Goal: Information Seeking & Learning: Learn about a topic

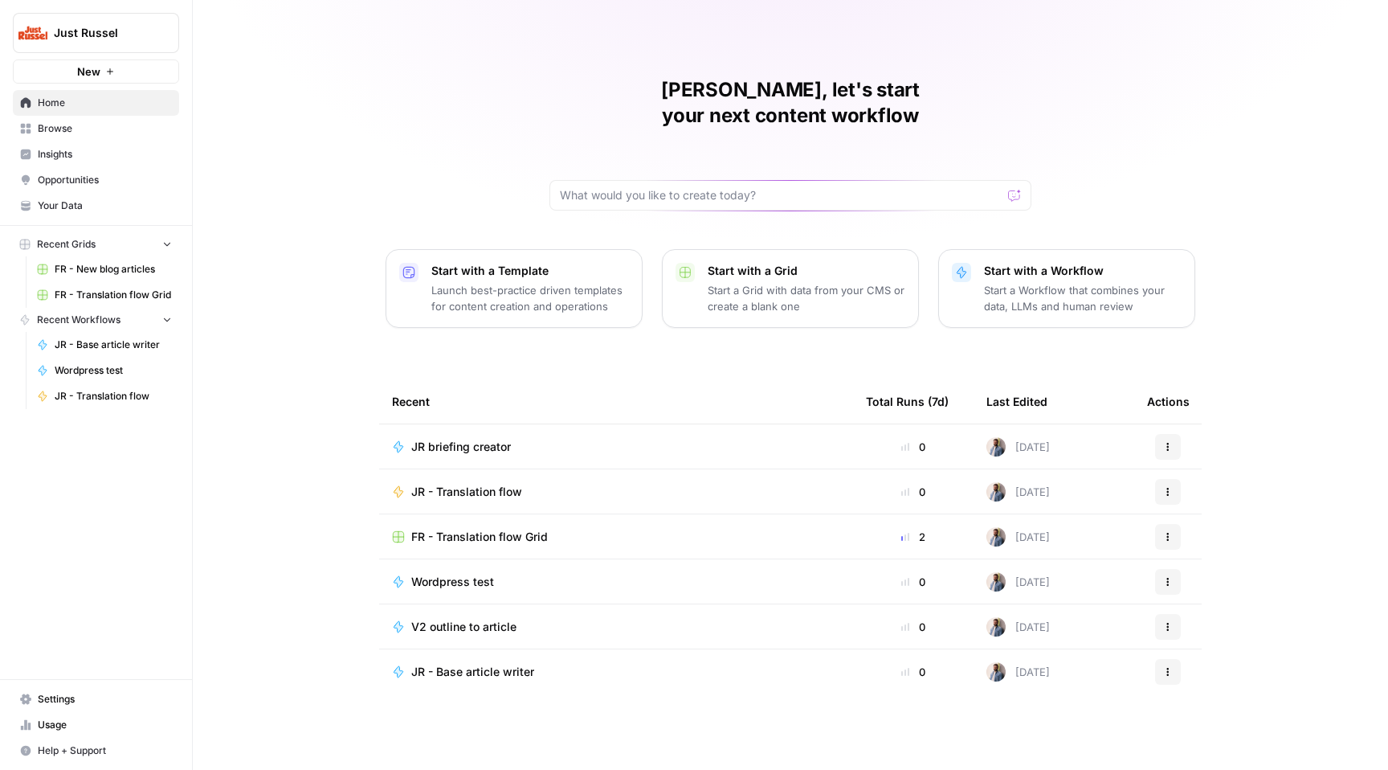
click at [85, 19] on button "Just Russel" at bounding box center [96, 33] width 166 height 40
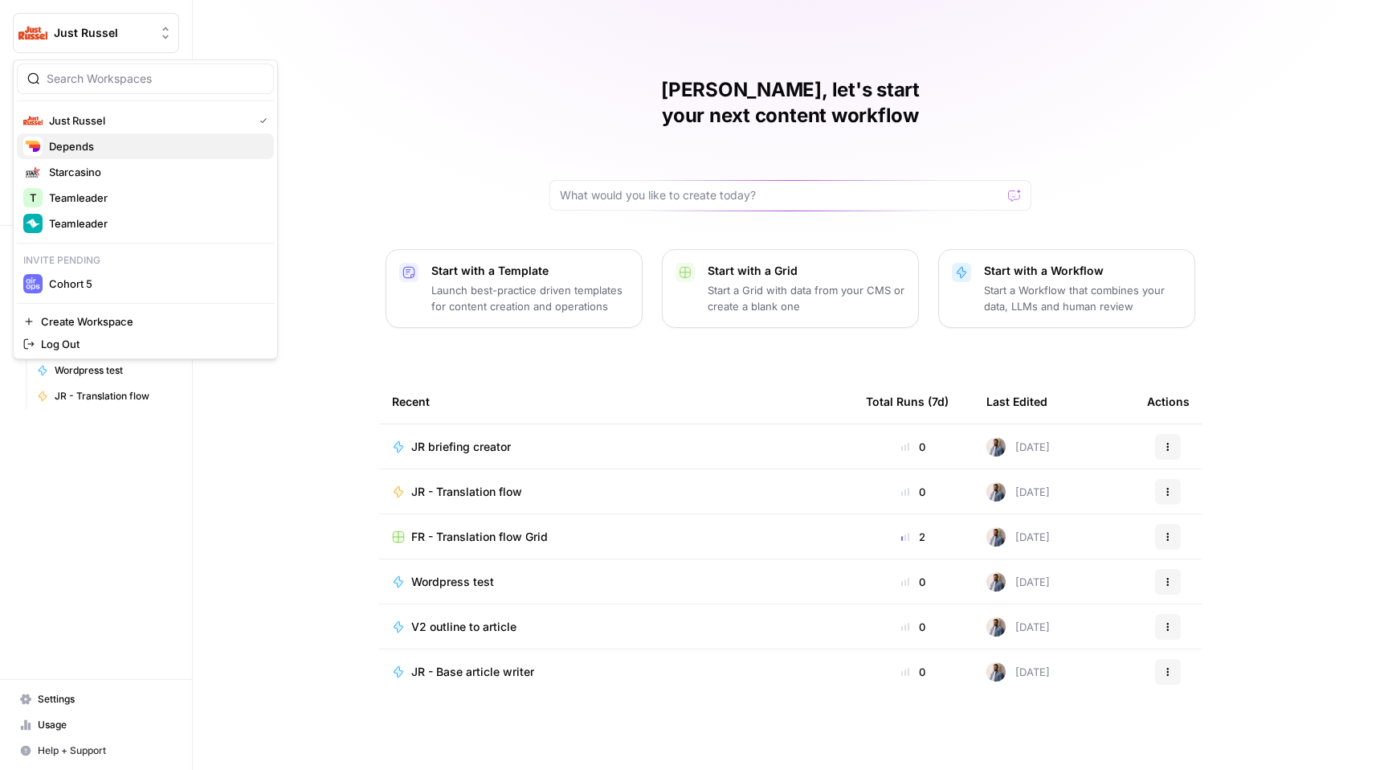
click at [139, 147] on span "Depends" at bounding box center [155, 146] width 212 height 16
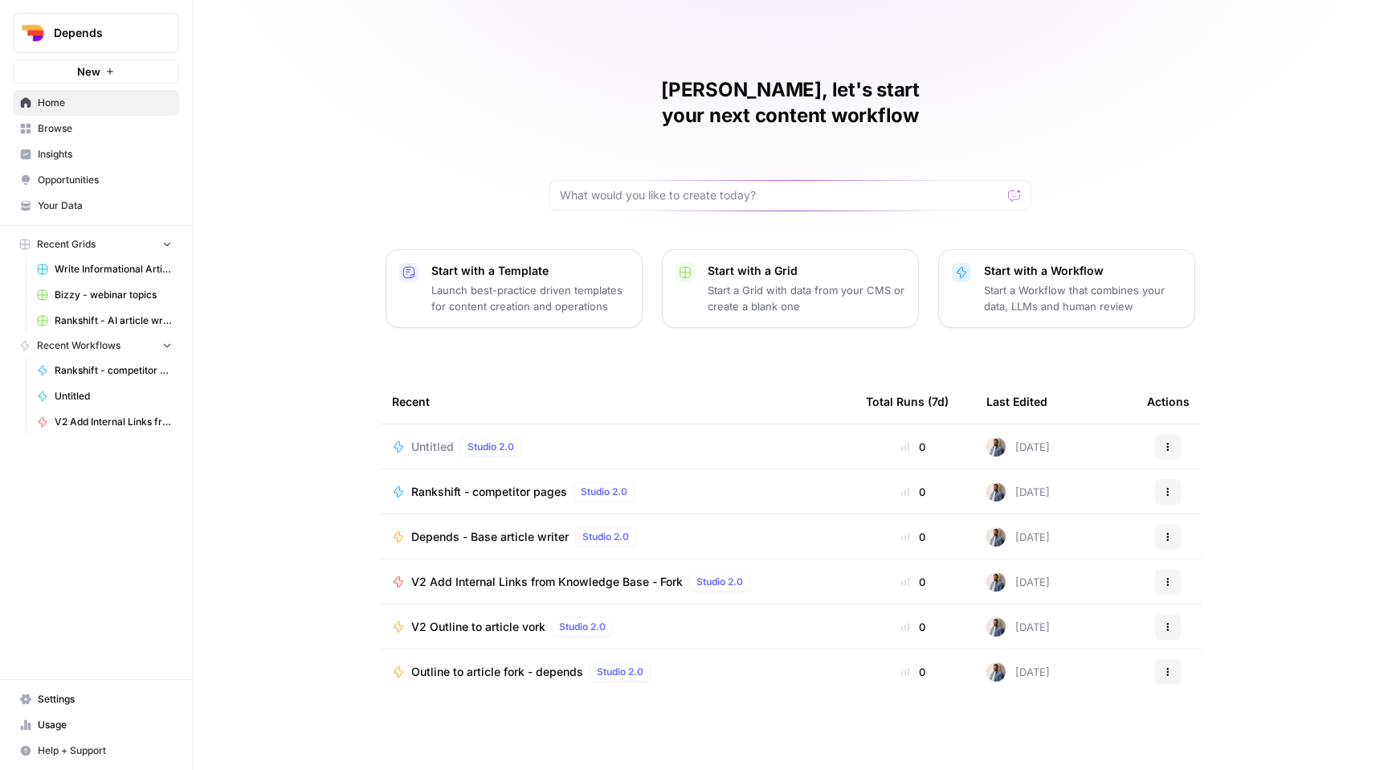
click at [288, 167] on div "[PERSON_NAME], let's start your next content workflow Start with a Template Lau…" at bounding box center [790, 385] width 1195 height 770
click at [1243, 410] on div "[PERSON_NAME], let's start your next content workflow Start with a Template Lau…" at bounding box center [790, 385] width 1195 height 770
click at [620, 187] on input "text" at bounding box center [781, 195] width 442 height 16
type input "best"
click button "Send" at bounding box center [1015, 195] width 21 height 21
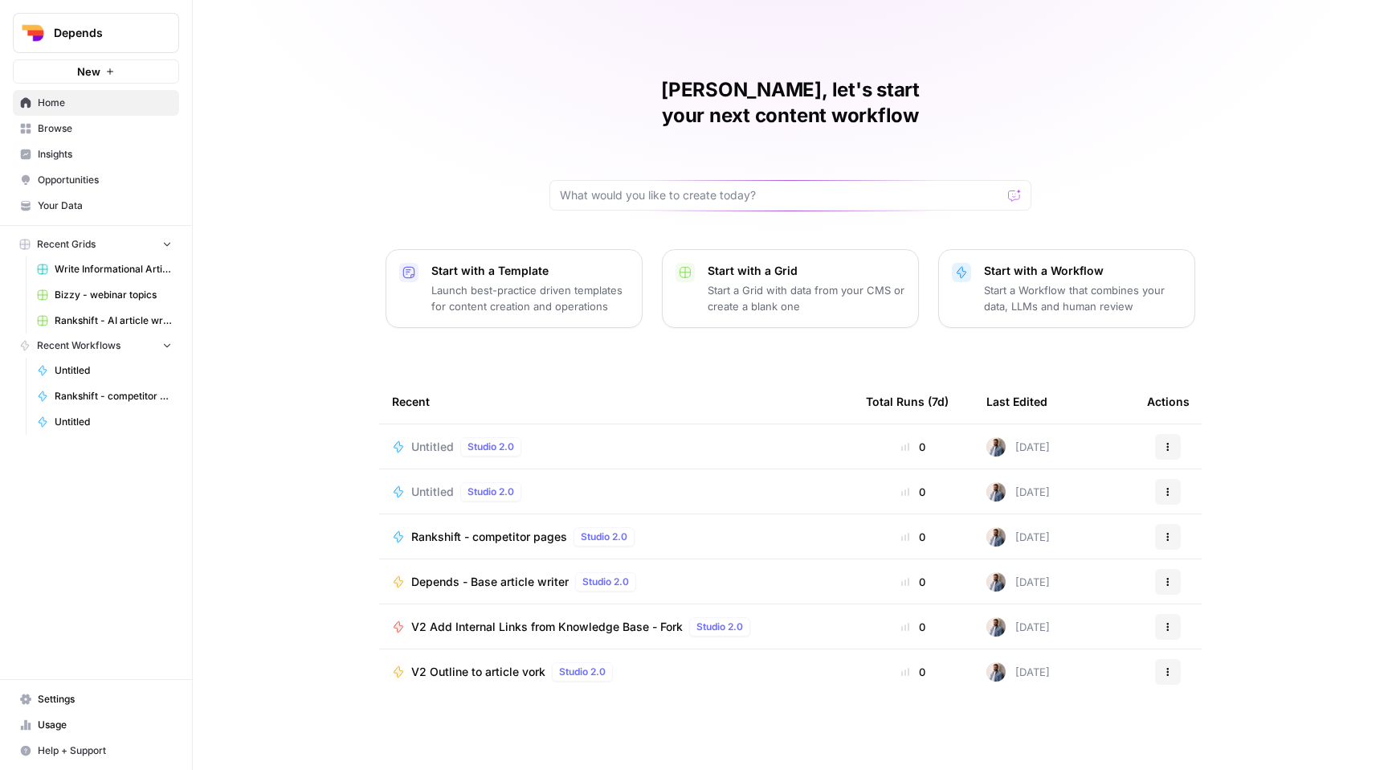
click at [1164, 442] on icon "button" at bounding box center [1168, 447] width 10 height 10
click at [1217, 492] on span "Delete" at bounding box center [1250, 495] width 129 height 16
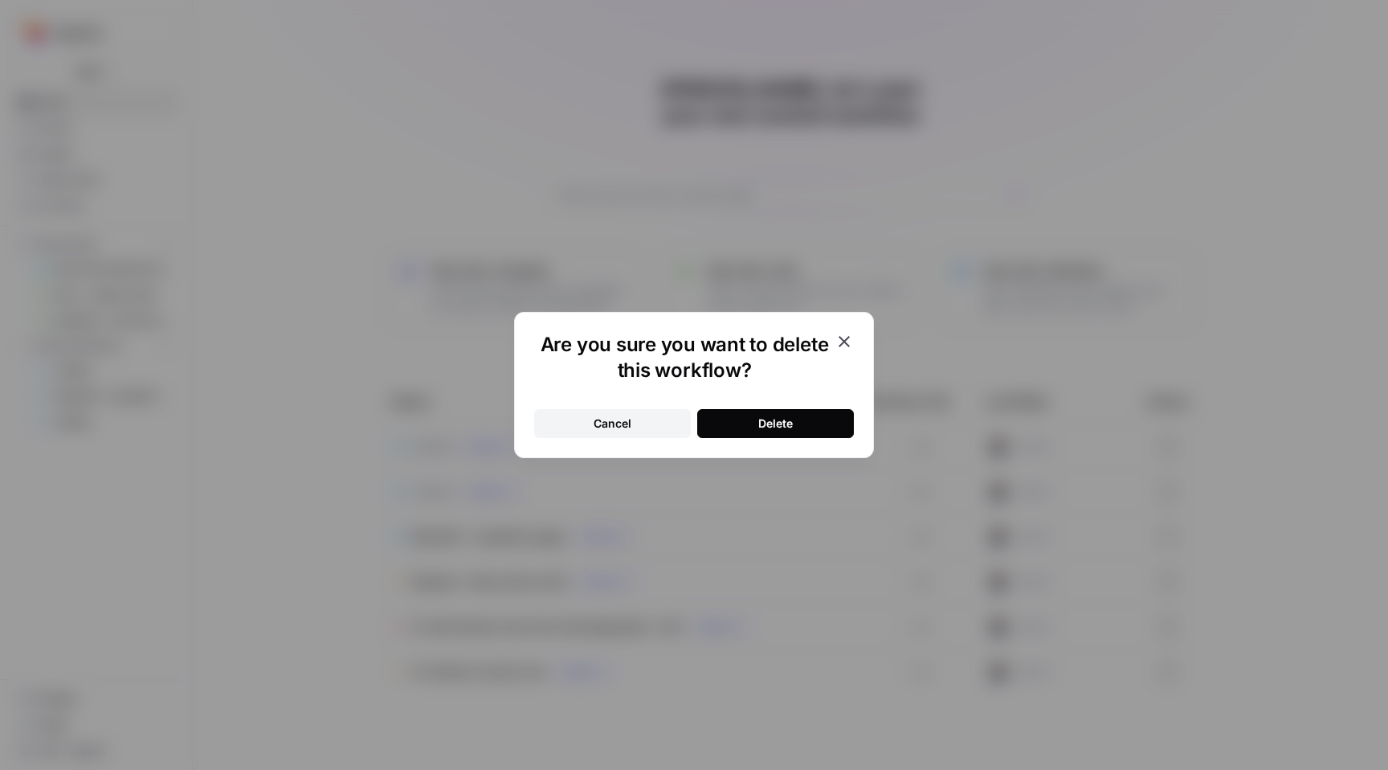
click at [776, 423] on div "Delete" at bounding box center [775, 423] width 35 height 16
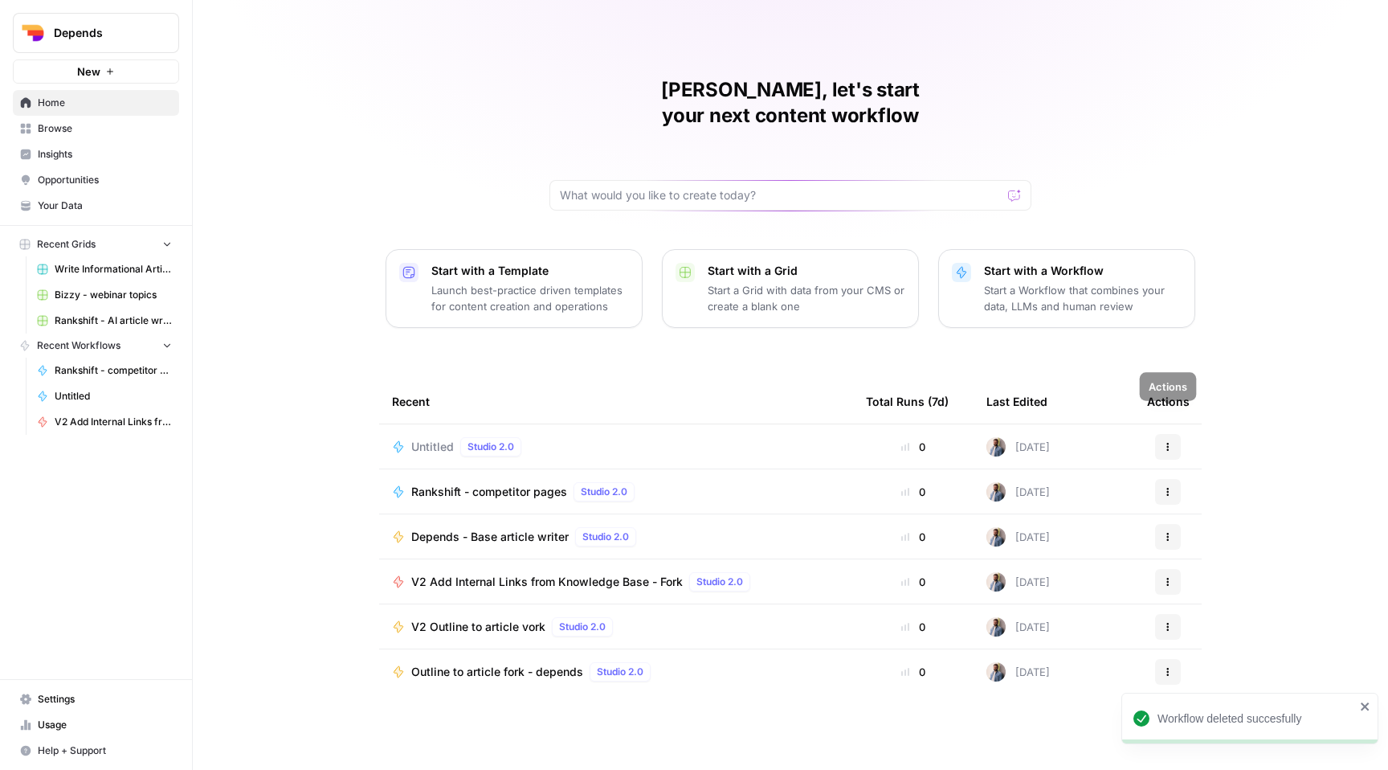
click at [1153, 434] on div "Actions" at bounding box center [1168, 447] width 42 height 26
click at [1157, 434] on button "Actions" at bounding box center [1168, 447] width 26 height 26
click at [1196, 491] on span "Delete" at bounding box center [1250, 495] width 129 height 16
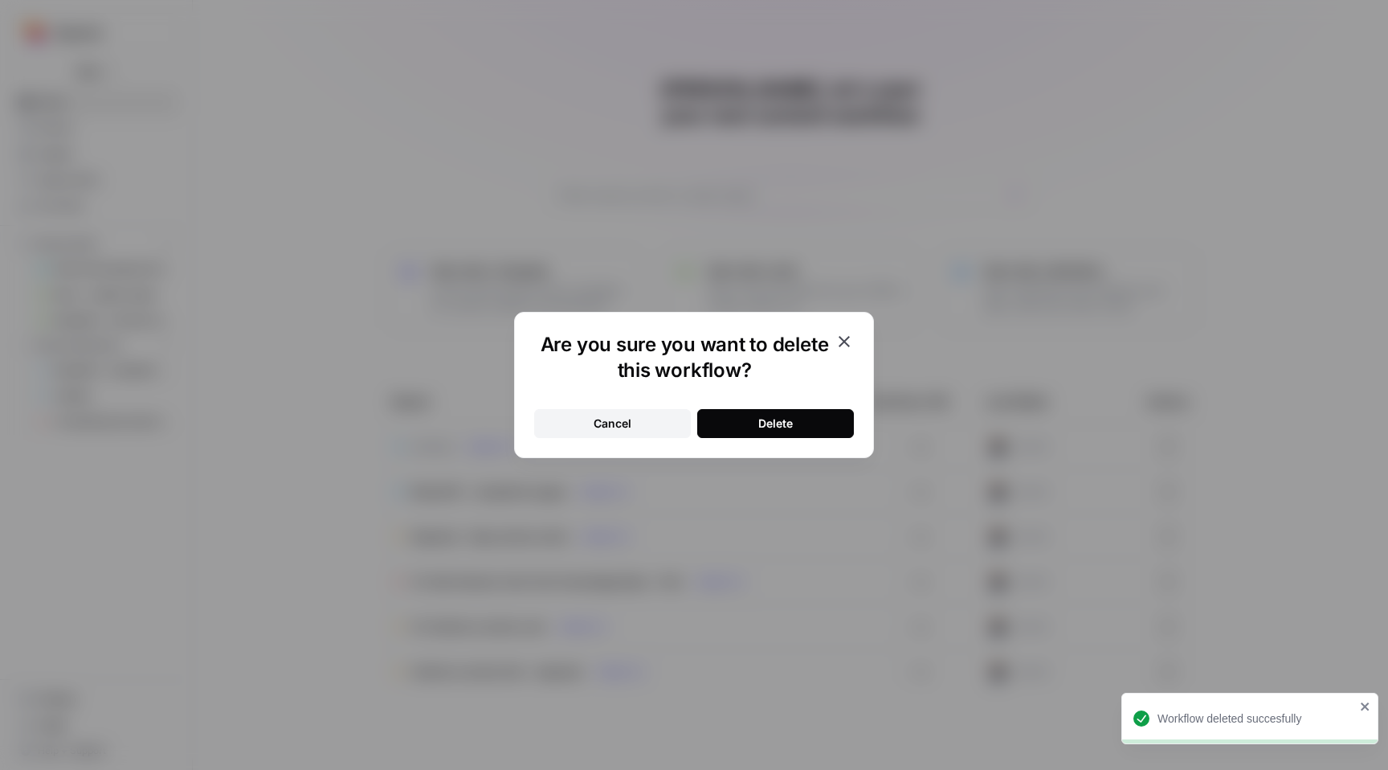
click at [836, 417] on button "Delete" at bounding box center [775, 423] width 157 height 29
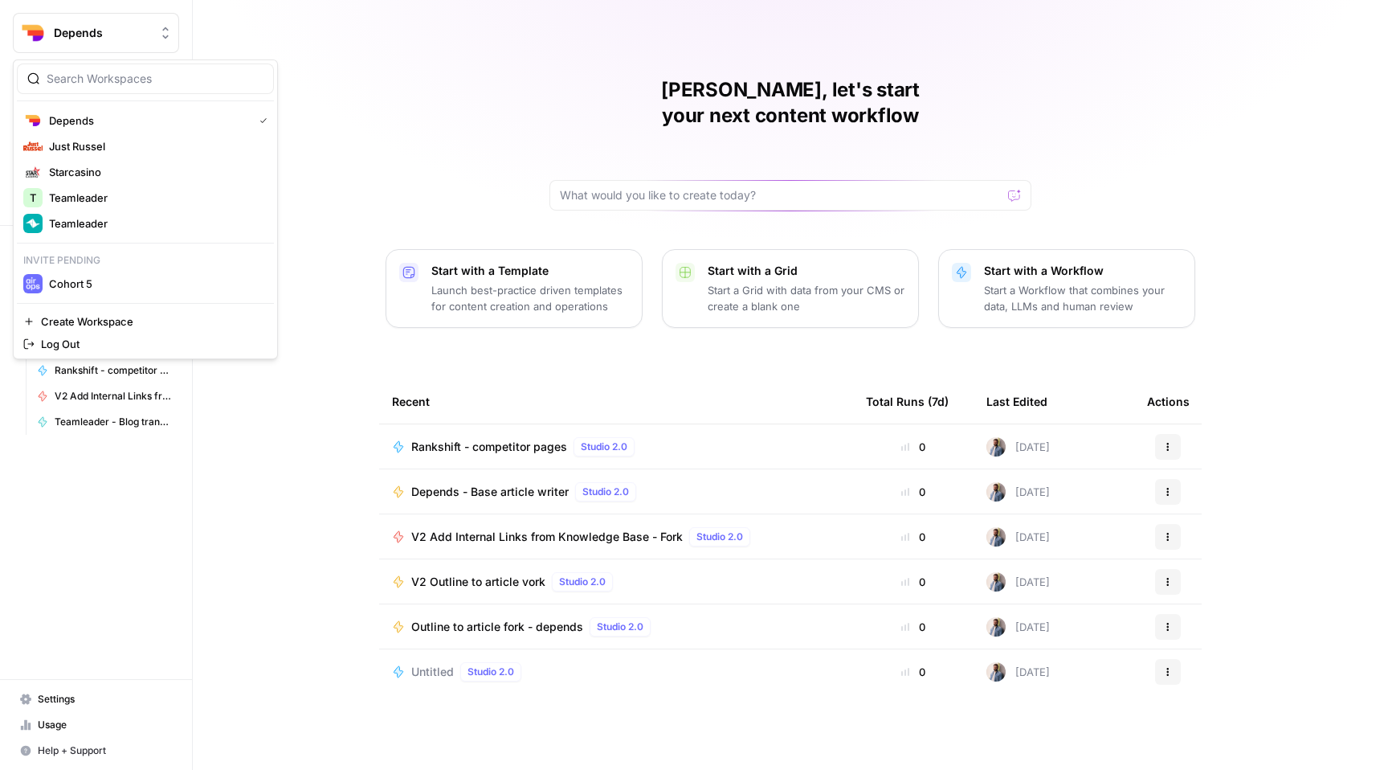
click at [98, 42] on button "Depends" at bounding box center [96, 33] width 166 height 40
click at [106, 218] on span "Teamleader" at bounding box center [155, 223] width 212 height 16
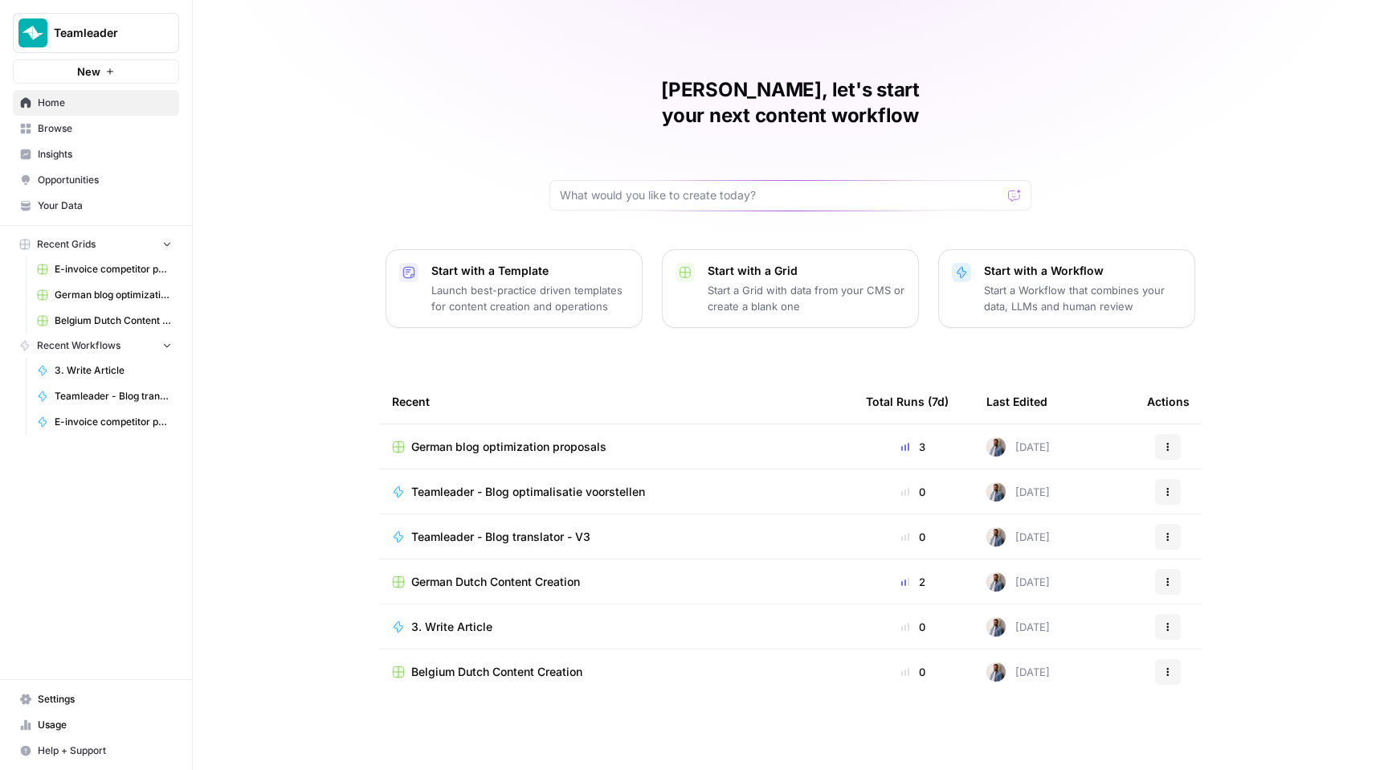
click at [104, 136] on link "Browse" at bounding box center [96, 129] width 166 height 26
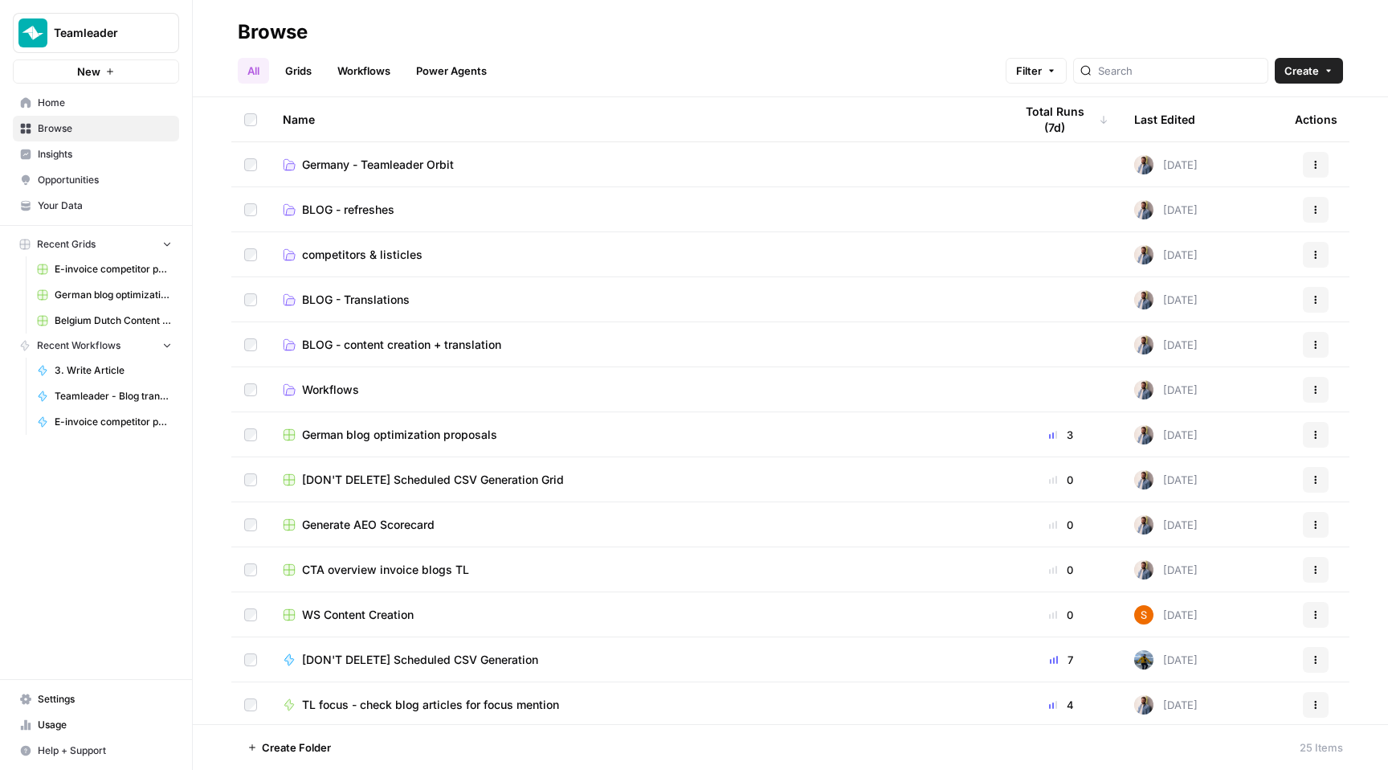
click at [399, 249] on span "competitors & listicles" at bounding box center [362, 255] width 120 height 16
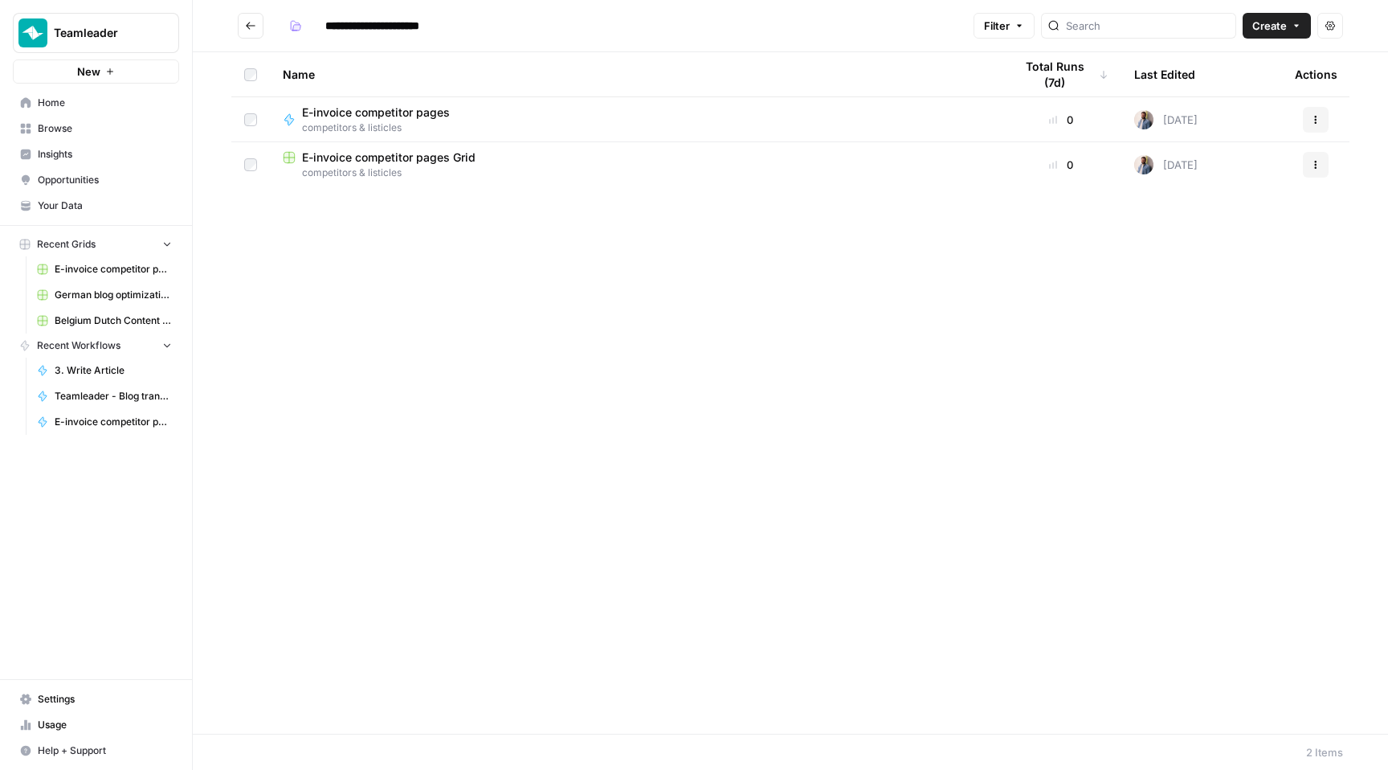
click at [390, 110] on span "E-invoice competitor pages" at bounding box center [376, 112] width 148 height 16
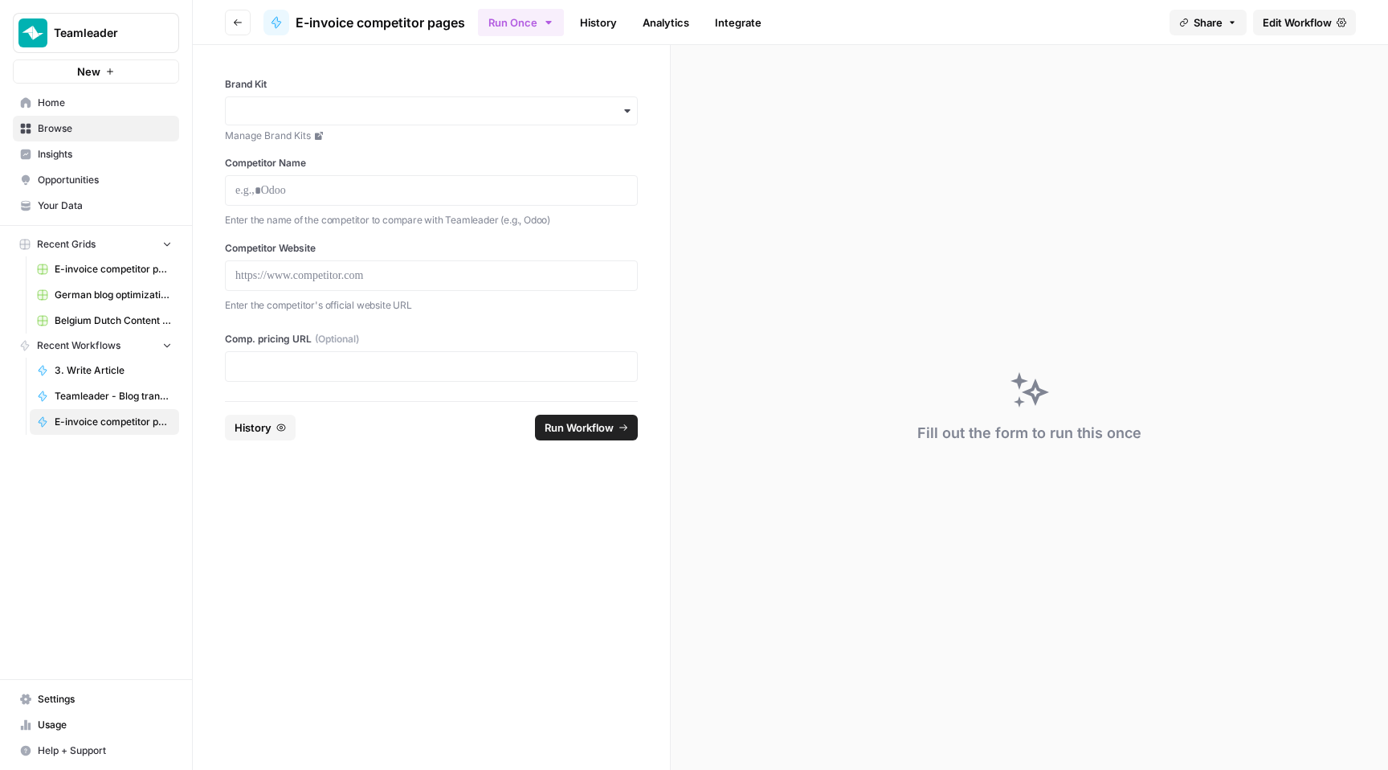
click at [243, 24] on button "Go back" at bounding box center [238, 23] width 26 height 26
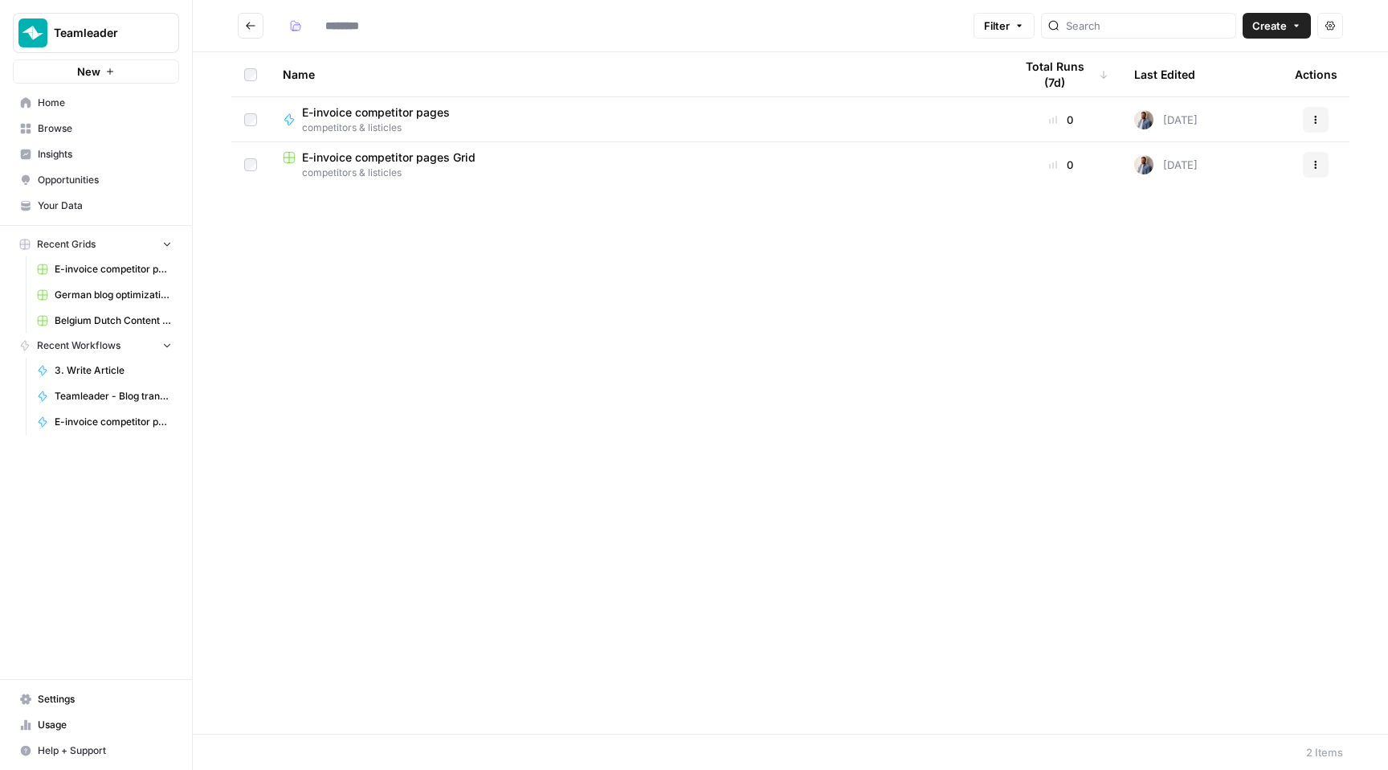
type input "**********"
